Goal: Find contact information: Find contact information

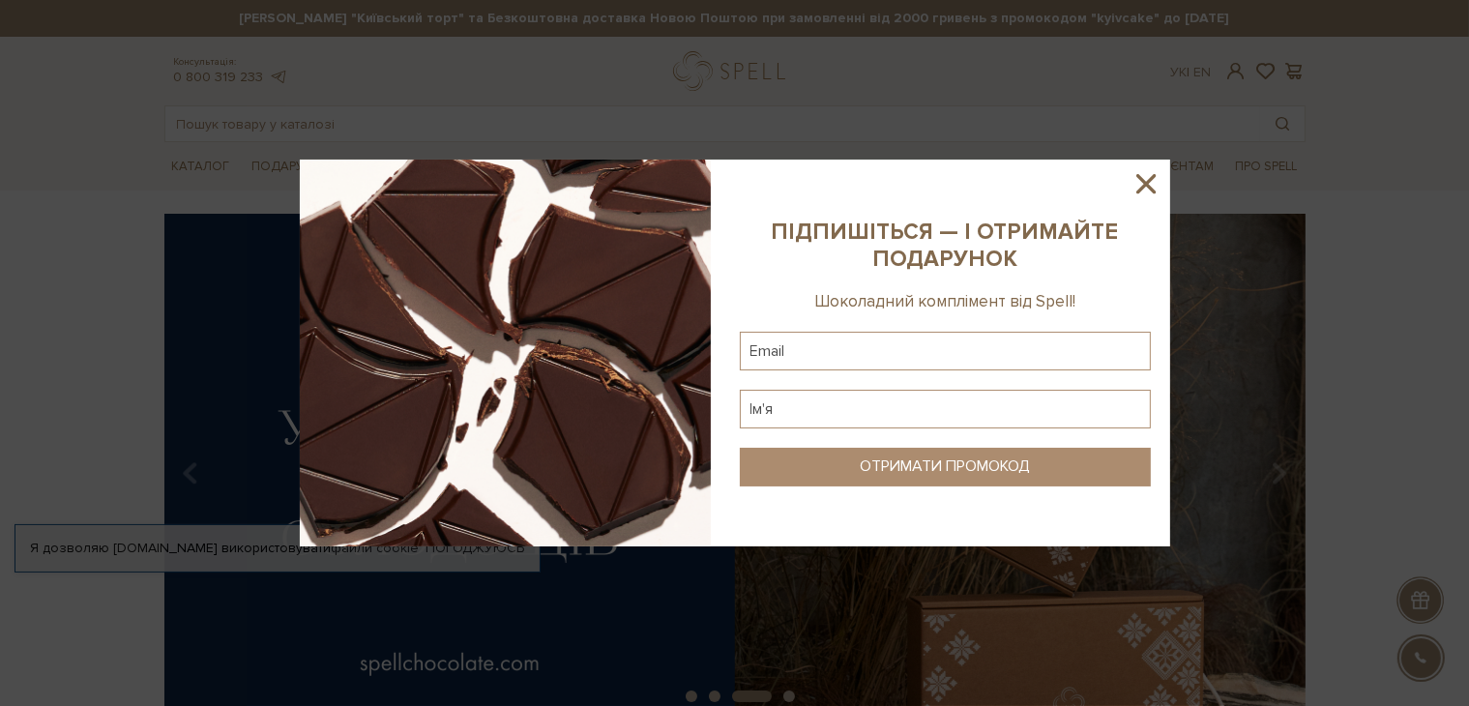
click at [1151, 194] on icon at bounding box center [1145, 183] width 33 height 33
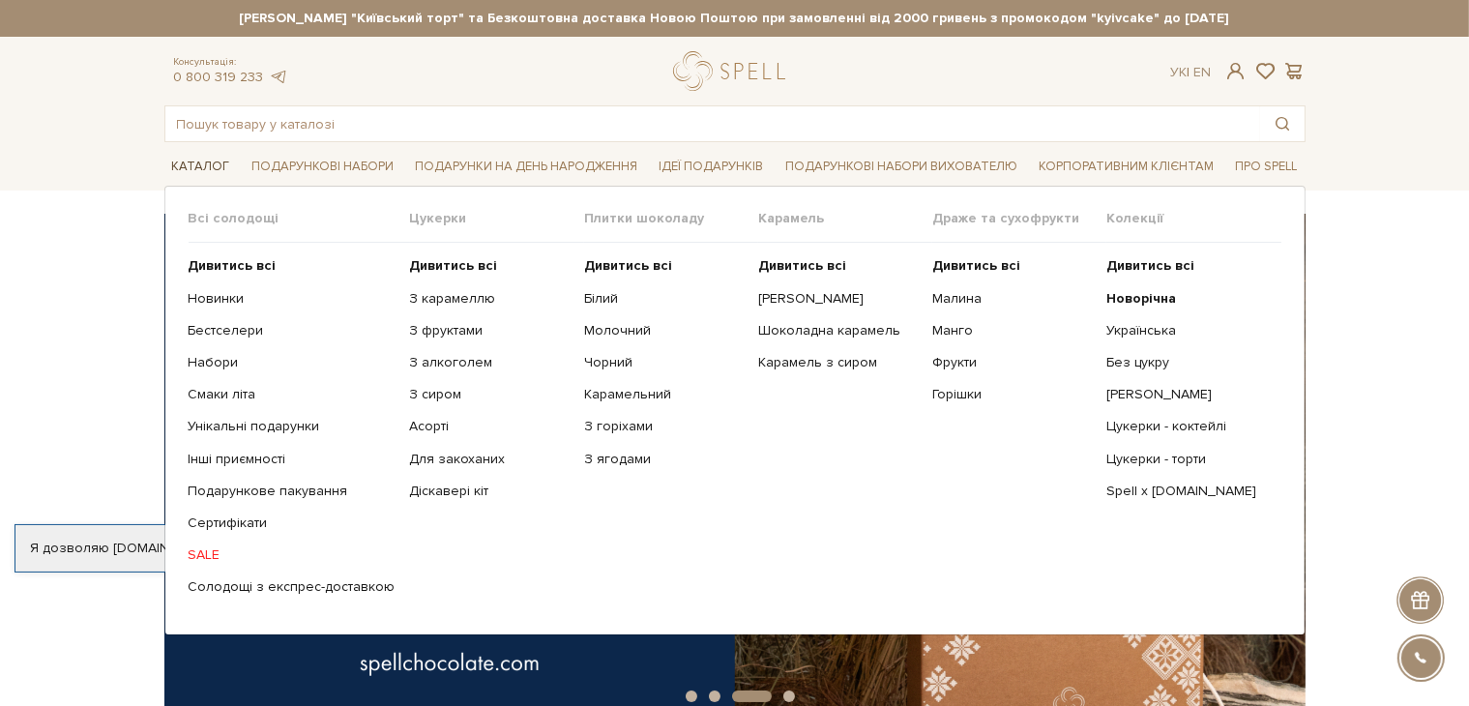
click at [185, 167] on link "Каталог" at bounding box center [200, 167] width 73 height 30
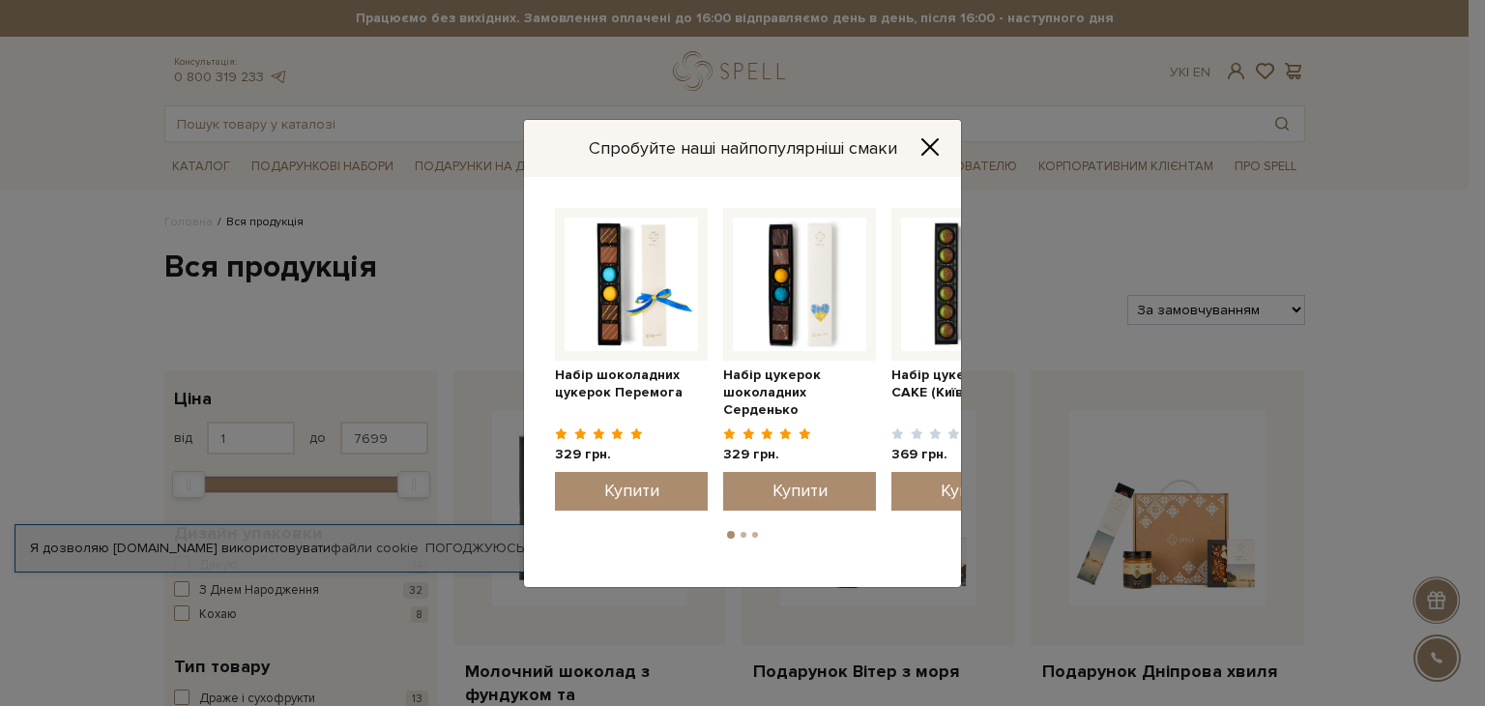
click at [926, 141] on icon "Close" at bounding box center [929, 146] width 15 height 15
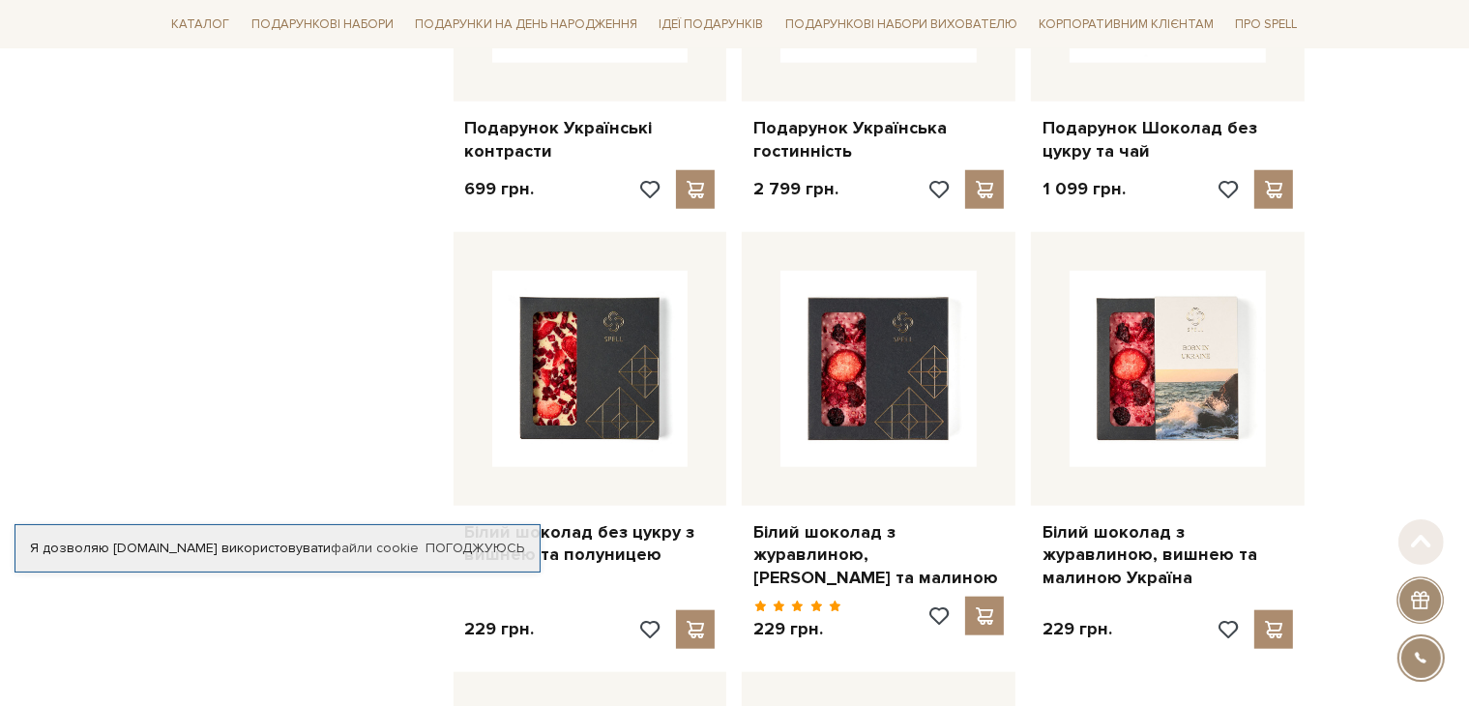
scroll to position [2962, 0]
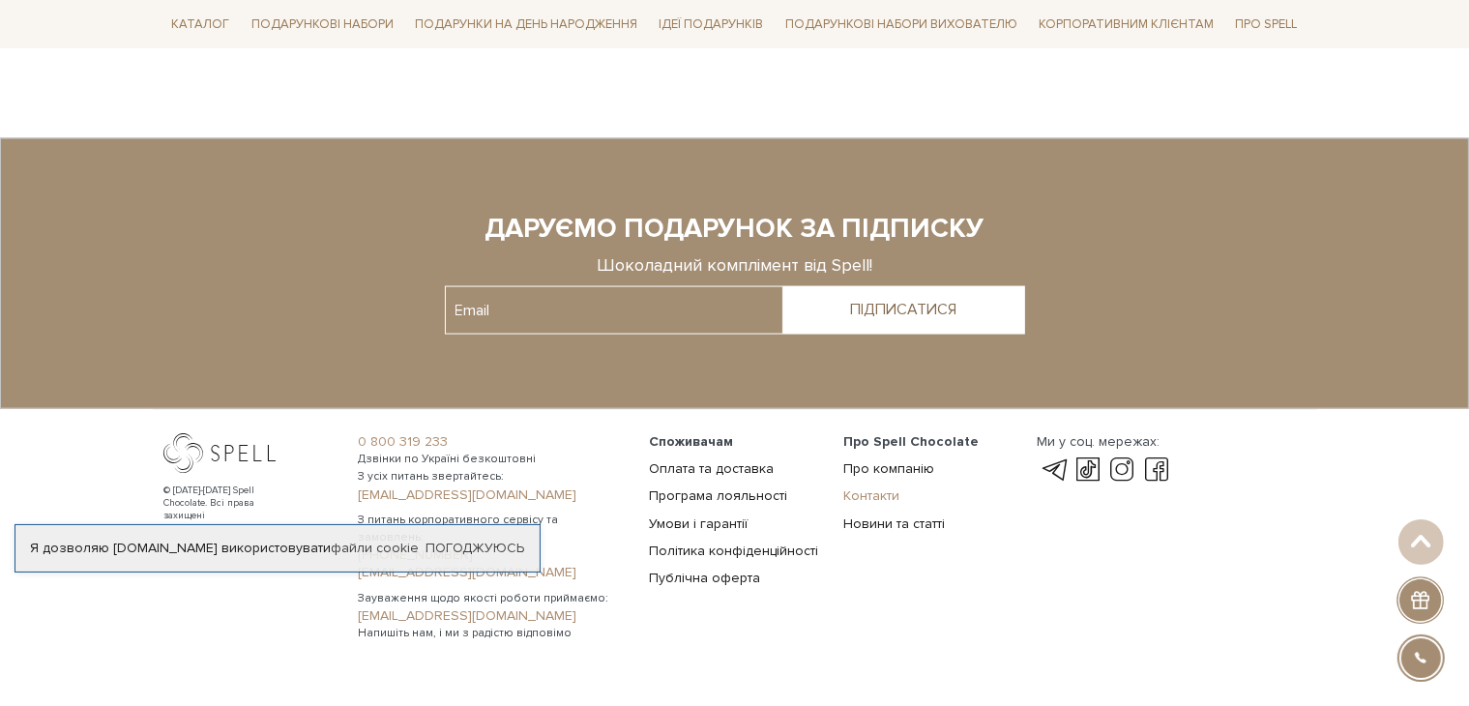
click at [870, 487] on link "Контакти" at bounding box center [871, 495] width 56 height 16
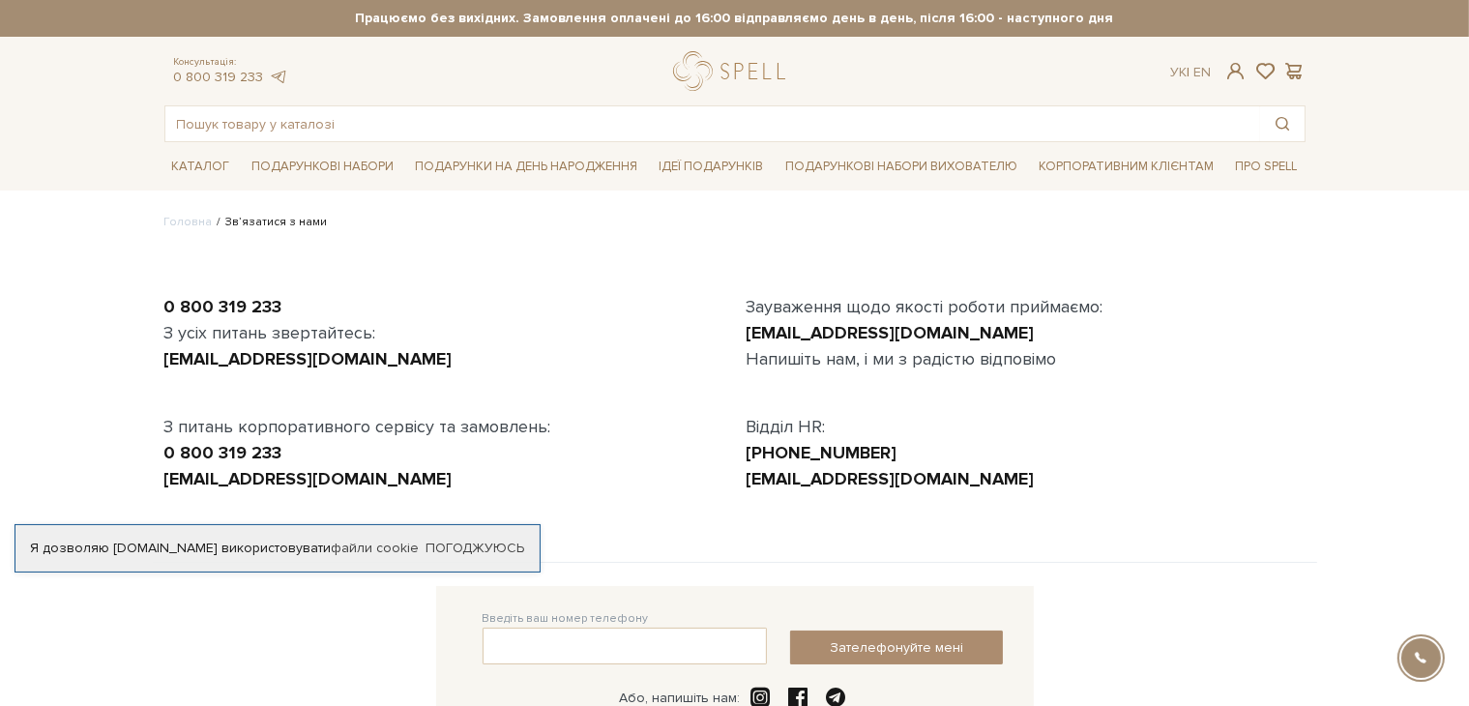
drag, startPoint x: 947, startPoint y: 446, endPoint x: 917, endPoint y: 427, distance: 35.2
click at [834, 442] on div "+380 (67) 427 30 39" at bounding box center [1026, 453] width 559 height 26
click at [955, 426] on div "Зауваження щодо якості роботи приймаємо: customer.service@spellchocolate.com На…" at bounding box center [1026, 393] width 582 height 198
click at [730, 78] on link "logo" at bounding box center [733, 71] width 121 height 40
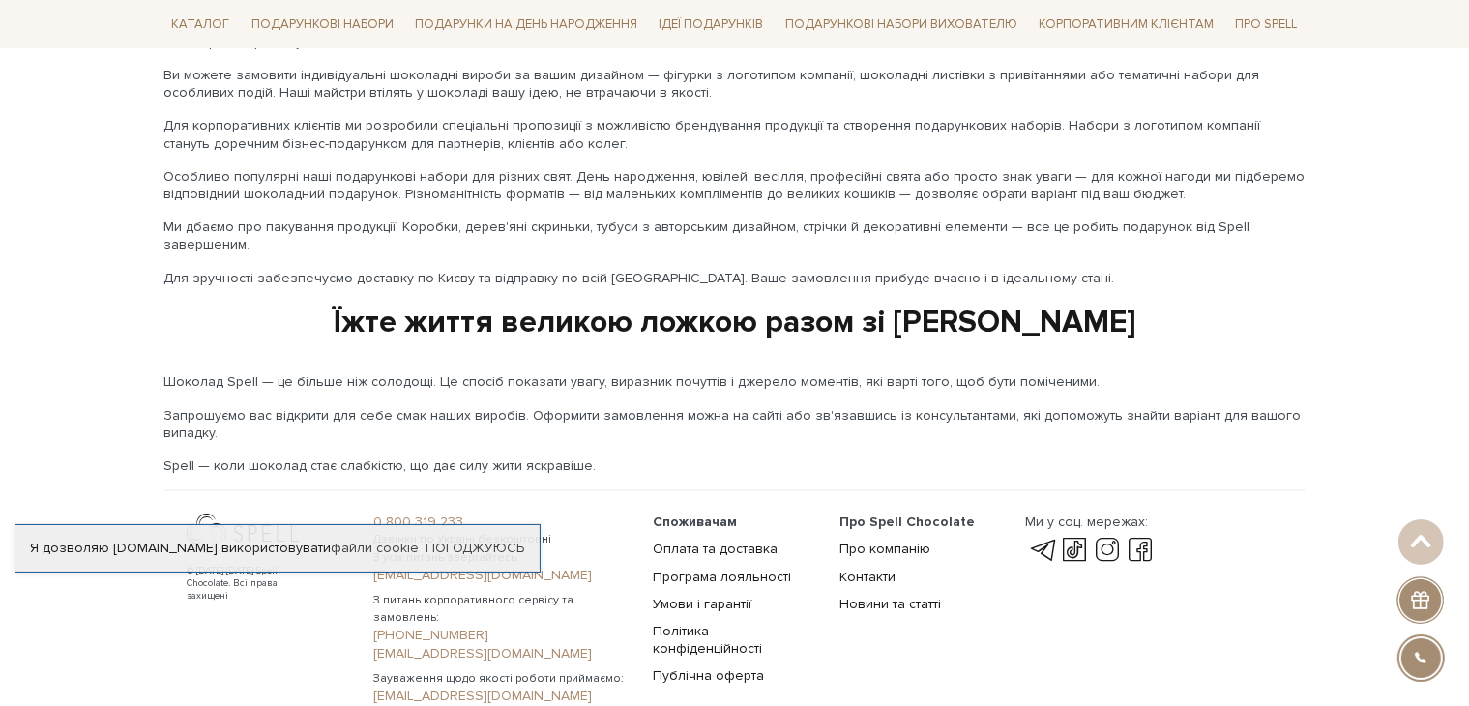
scroll to position [3249, 0]
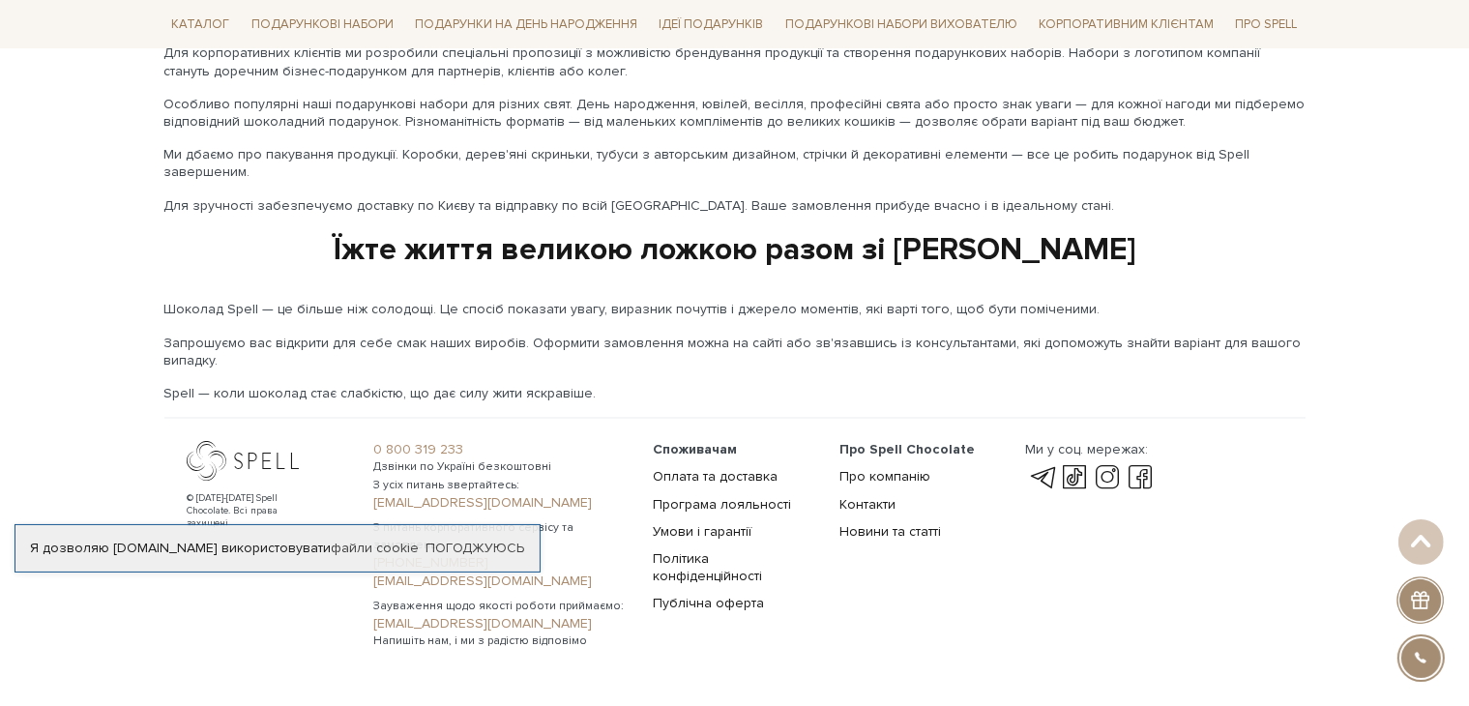
scroll to position [3249, 0]
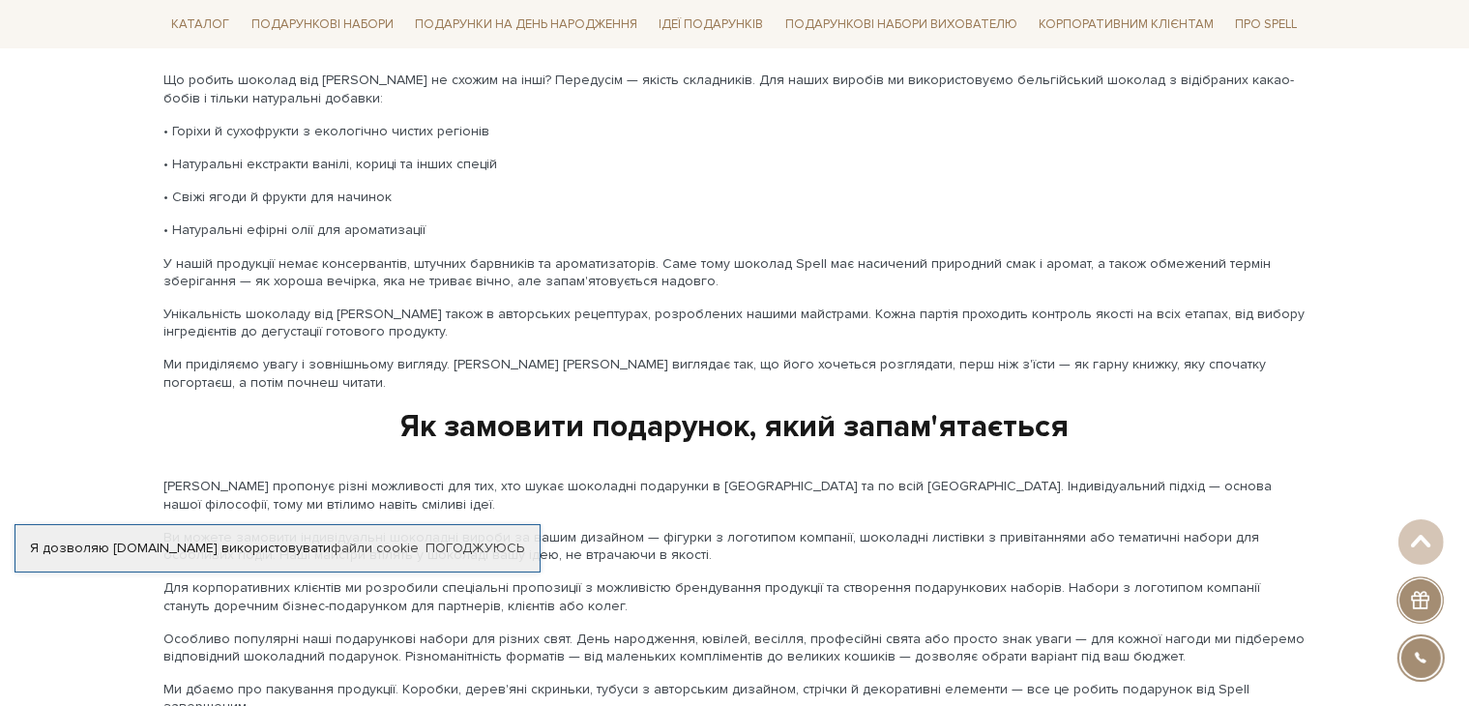
scroll to position [3249, 0]
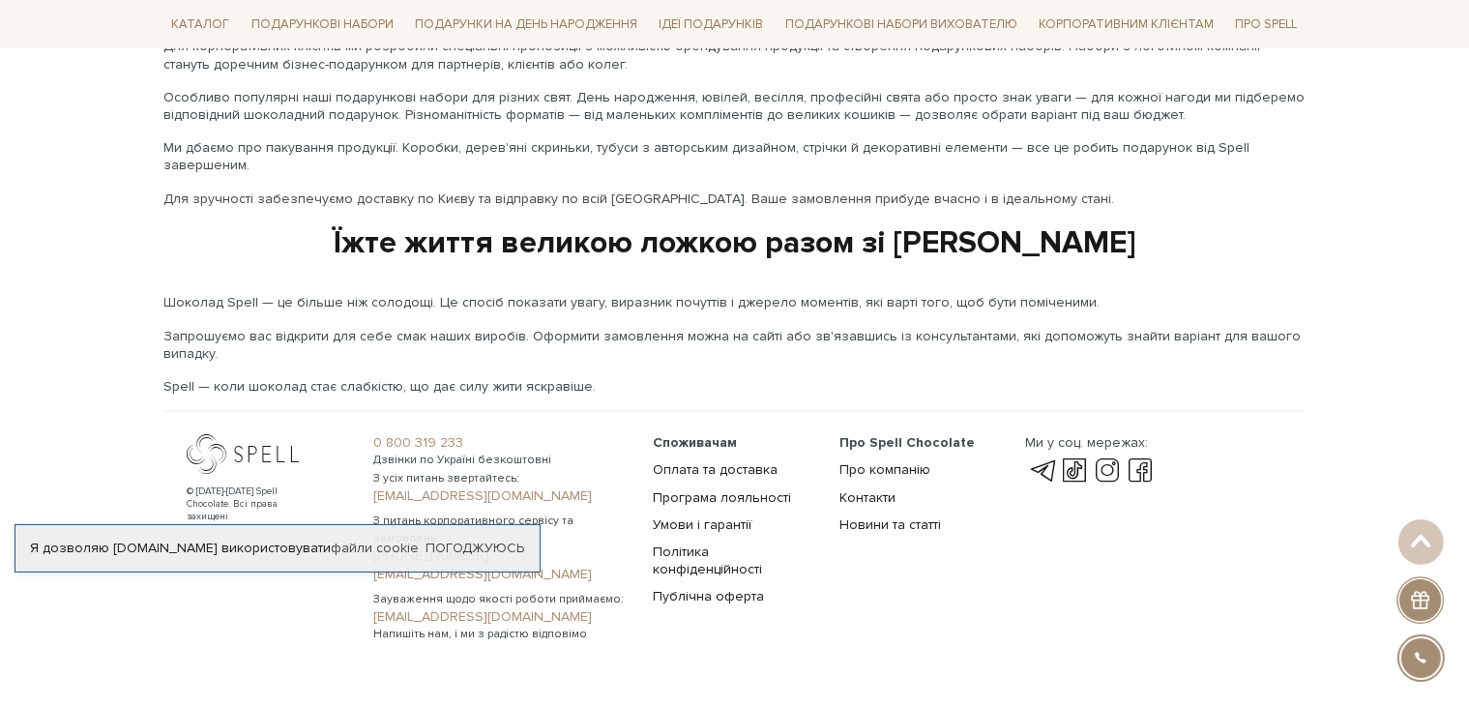
click at [572, 411] on div "© [DATE]-[DATE] Spell Chocolate. Всі права захищені 0 800 319 233 Дзвінки по Ук…" at bounding box center [734, 527] width 1141 height 233
click at [480, 550] on link "Погоджуюсь" at bounding box center [474, 548] width 99 height 17
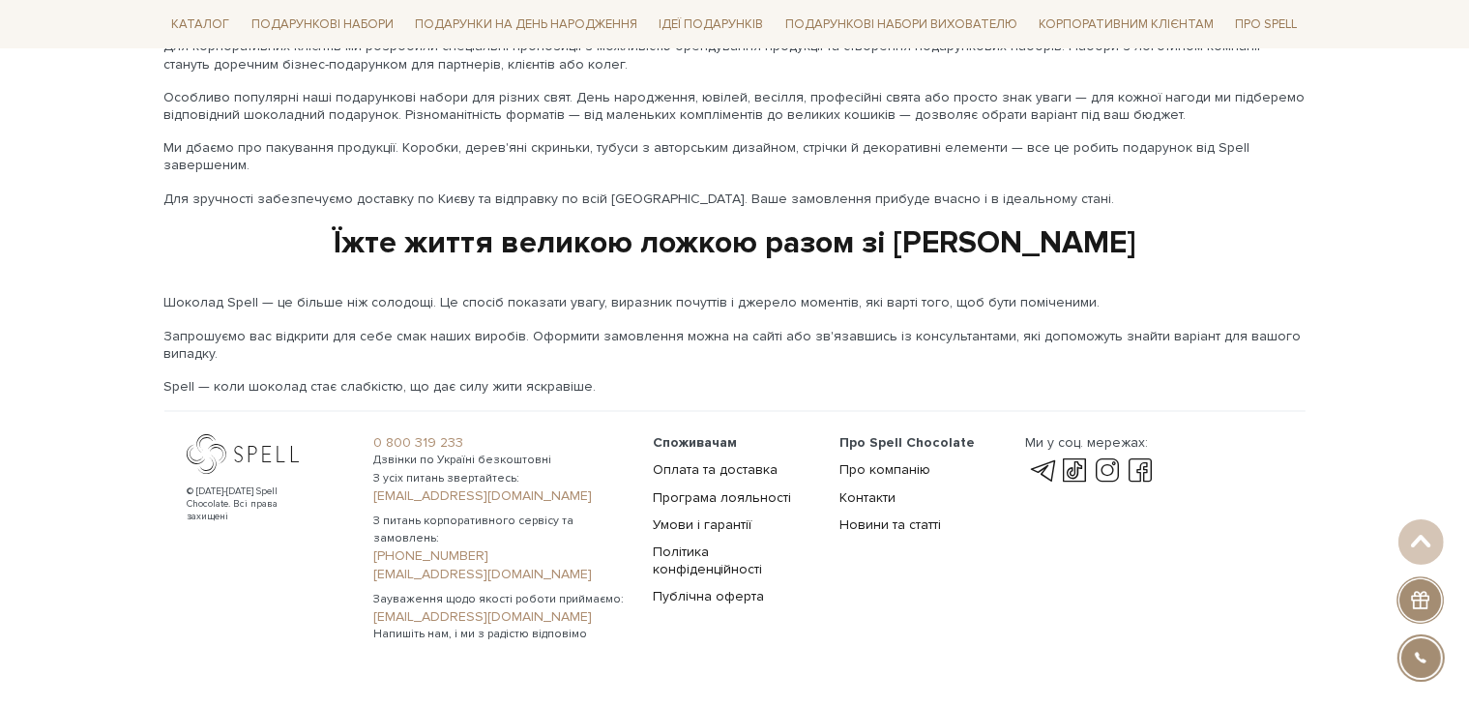
drag, startPoint x: 370, startPoint y: 504, endPoint x: 511, endPoint y: 501, distance: 140.2
click at [511, 501] on div "© [DATE]-[DATE] Spell Chocolate. Всі права захищені 0 800 319 233 Дзвінки по Ук…" at bounding box center [735, 539] width 1118 height 209
copy div "© [DATE]-[DATE] Spell Chocolate. Всі права захищені 0 800 319 233 Дзвінки по Ук…"
